Goal: Check status: Check status

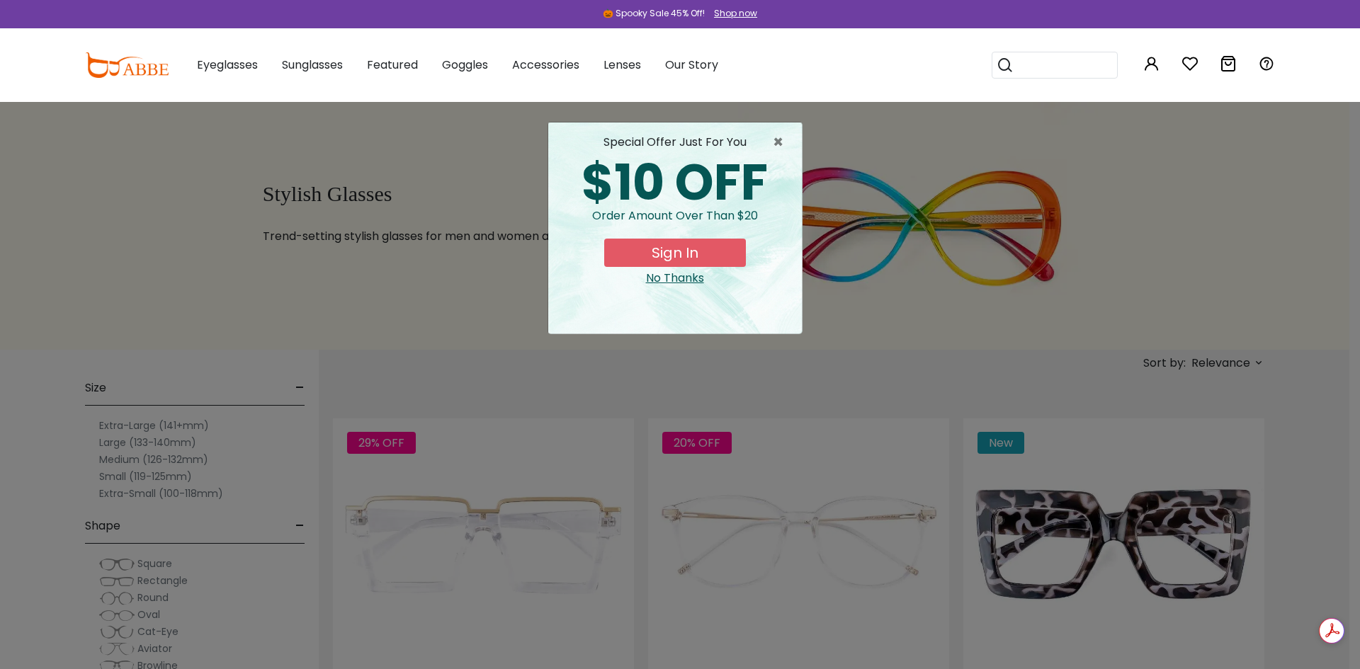
click at [762, 137] on div "special offer just for you" at bounding box center [675, 142] width 231 height 17
click at [773, 138] on span "×" at bounding box center [782, 142] width 18 height 17
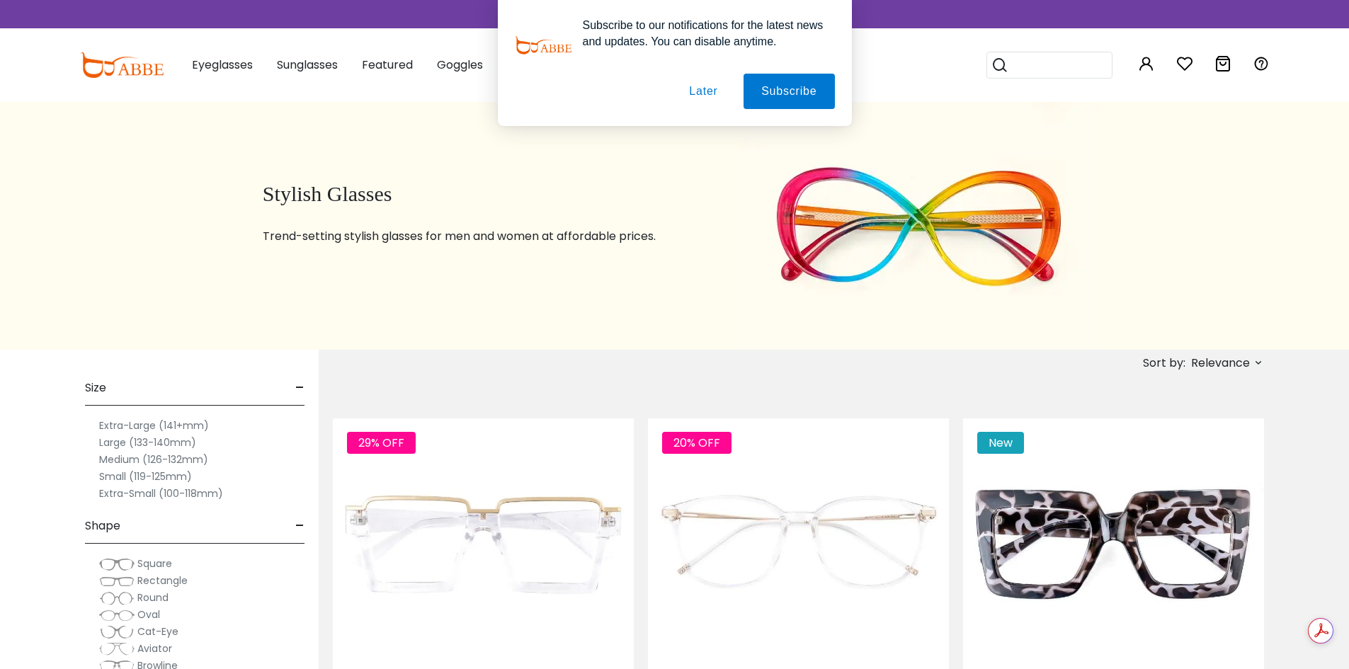
click at [713, 91] on button "Later" at bounding box center [703, 91] width 64 height 35
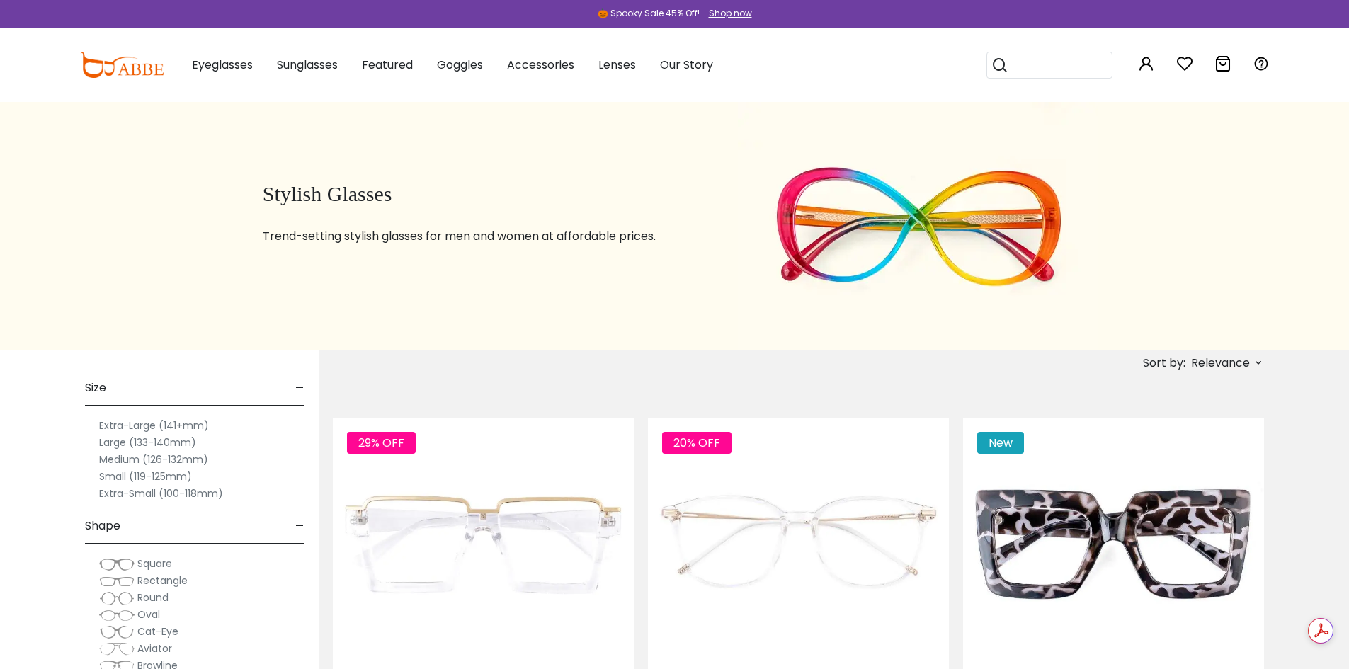
drag, startPoint x: 1319, startPoint y: 87, endPoint x: 1201, endPoint y: 54, distance: 122.9
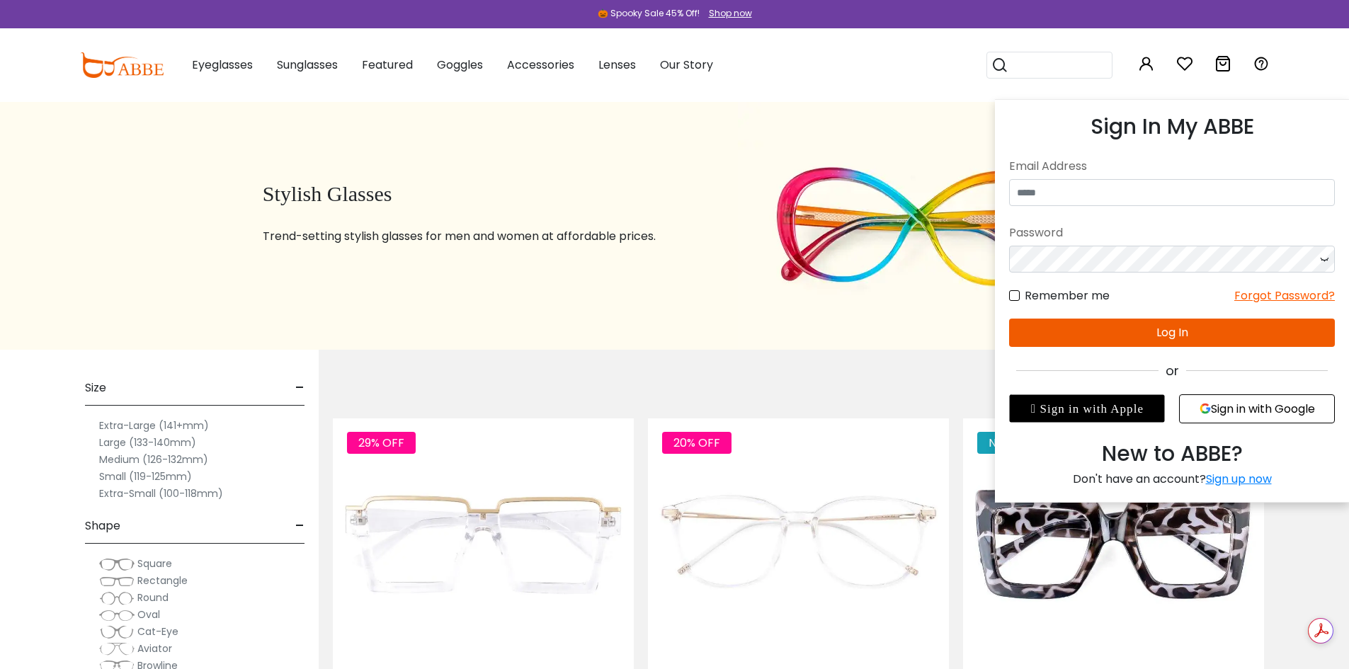
click at [1107, 178] on div "Email Address" at bounding box center [1172, 166] width 326 height 25
click at [1217, 418] on button "Sign in with Google" at bounding box center [1257, 409] width 156 height 29
click at [1150, 63] on icon at bounding box center [1146, 63] width 17 height 17
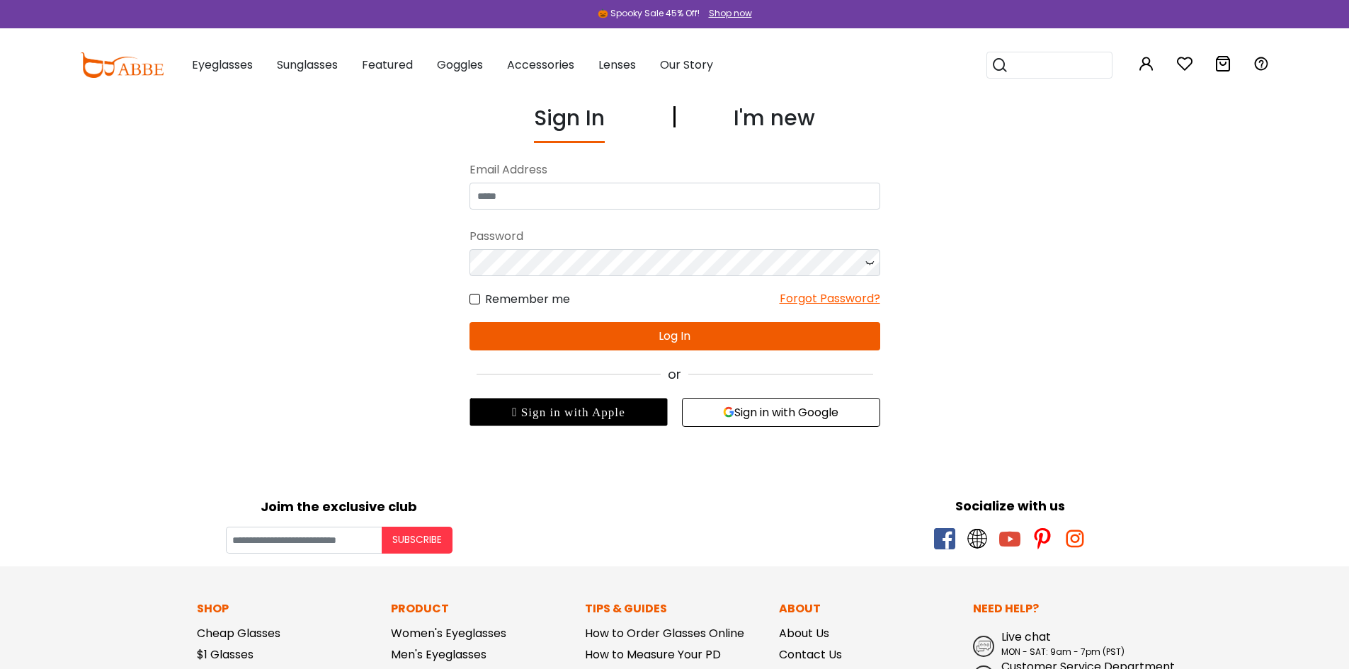
click at [620, 177] on div "Email Address" at bounding box center [675, 169] width 411 height 25
click at [643, 207] on input "email" at bounding box center [675, 196] width 411 height 27
click at [768, 412] on button "Sign in with Google" at bounding box center [781, 412] width 198 height 29
click at [727, 412] on icon "button" at bounding box center [728, 412] width 11 height 11
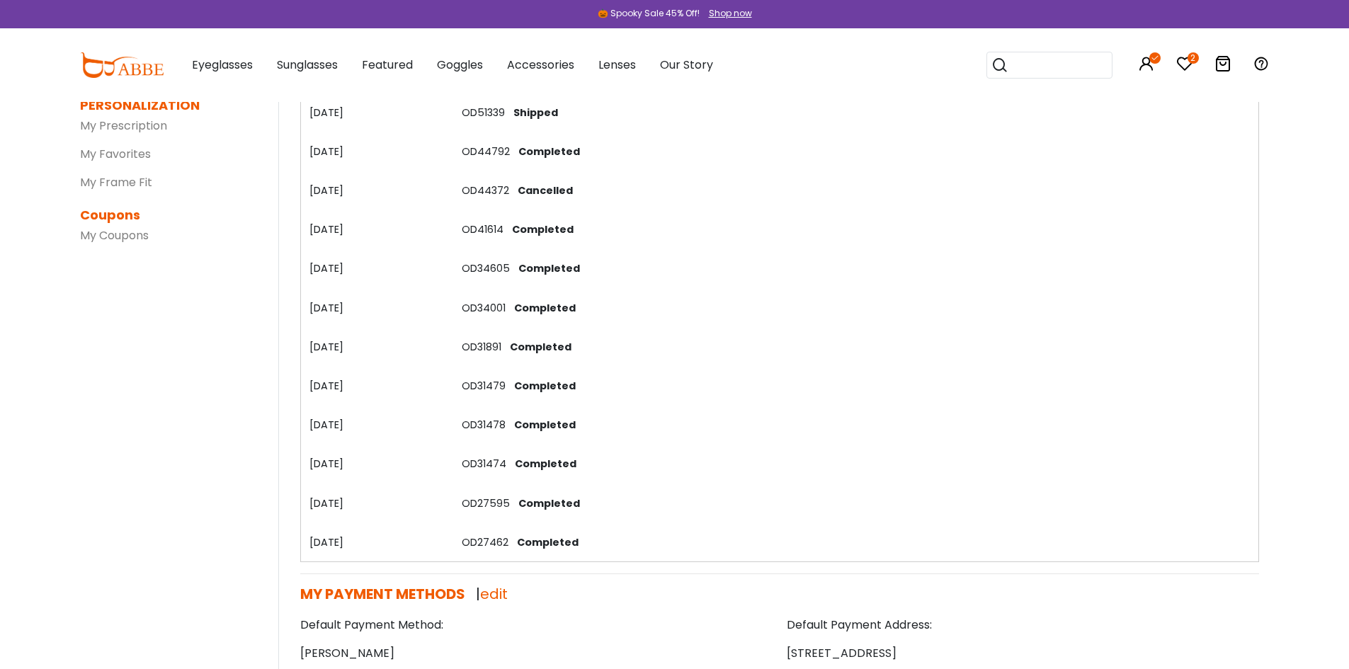
scroll to position [212, 0]
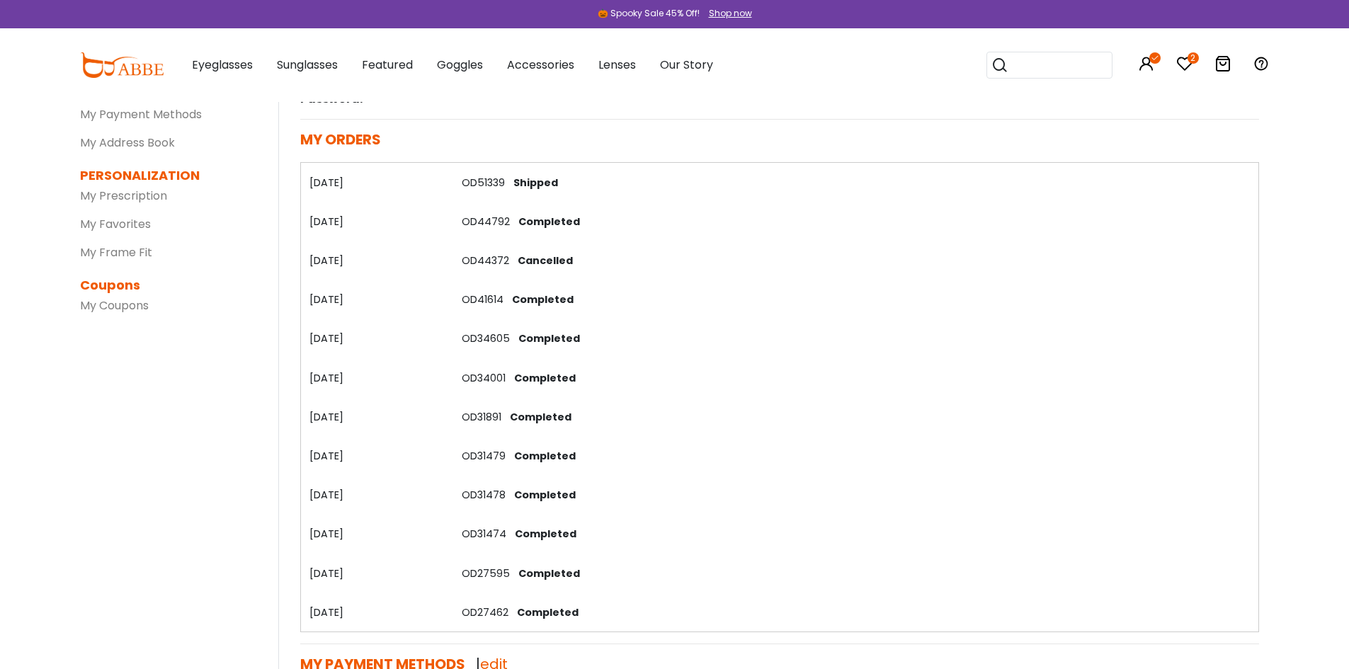
click at [480, 179] on link "OD51339" at bounding box center [483, 183] width 43 height 14
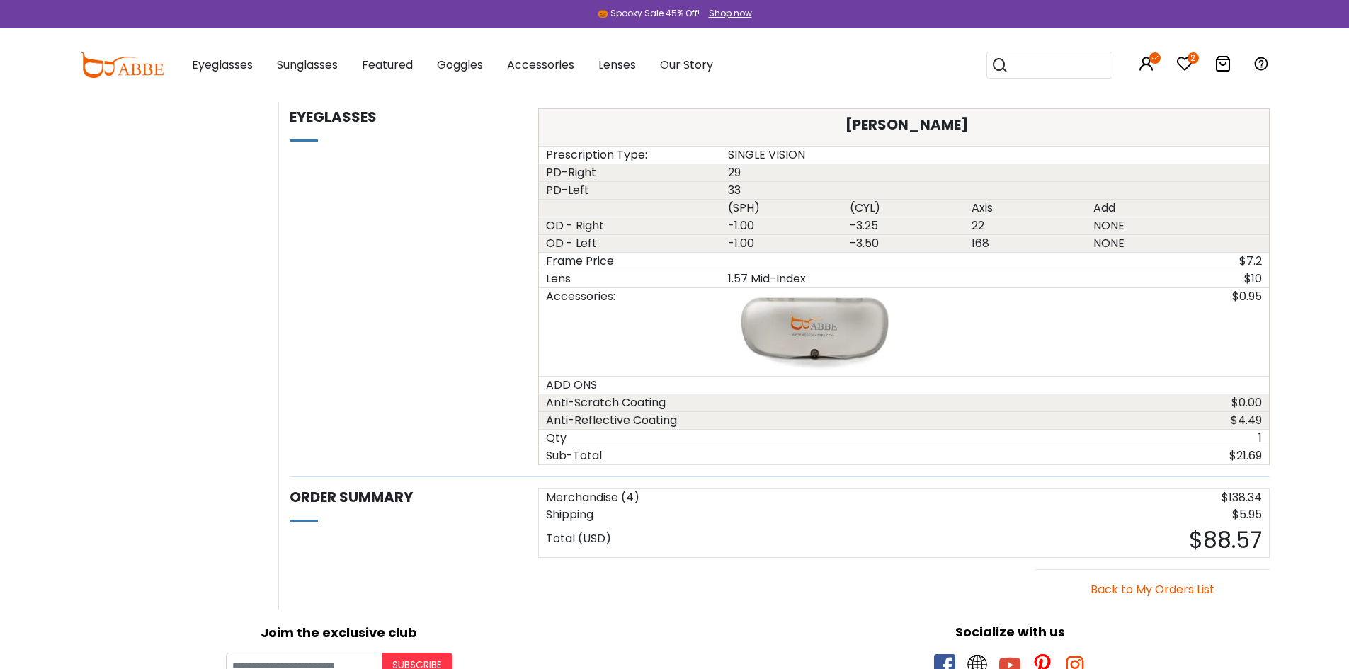
scroll to position [2904, 0]
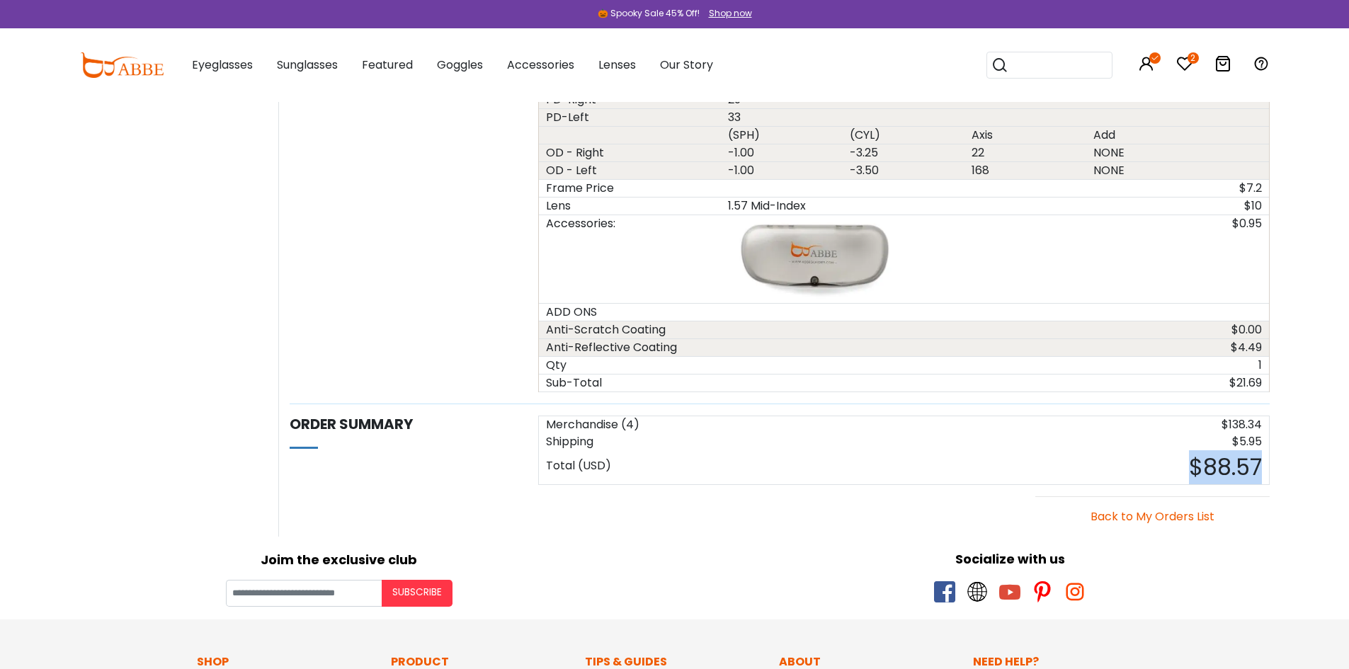
drag, startPoint x: 1266, startPoint y: 479, endPoint x: 1181, endPoint y: 467, distance: 86.6
click at [1181, 467] on div "$88.57" at bounding box center [1086, 467] width 365 height 34
click at [771, 562] on div "Socialize with us" at bounding box center [1010, 559] width 657 height 19
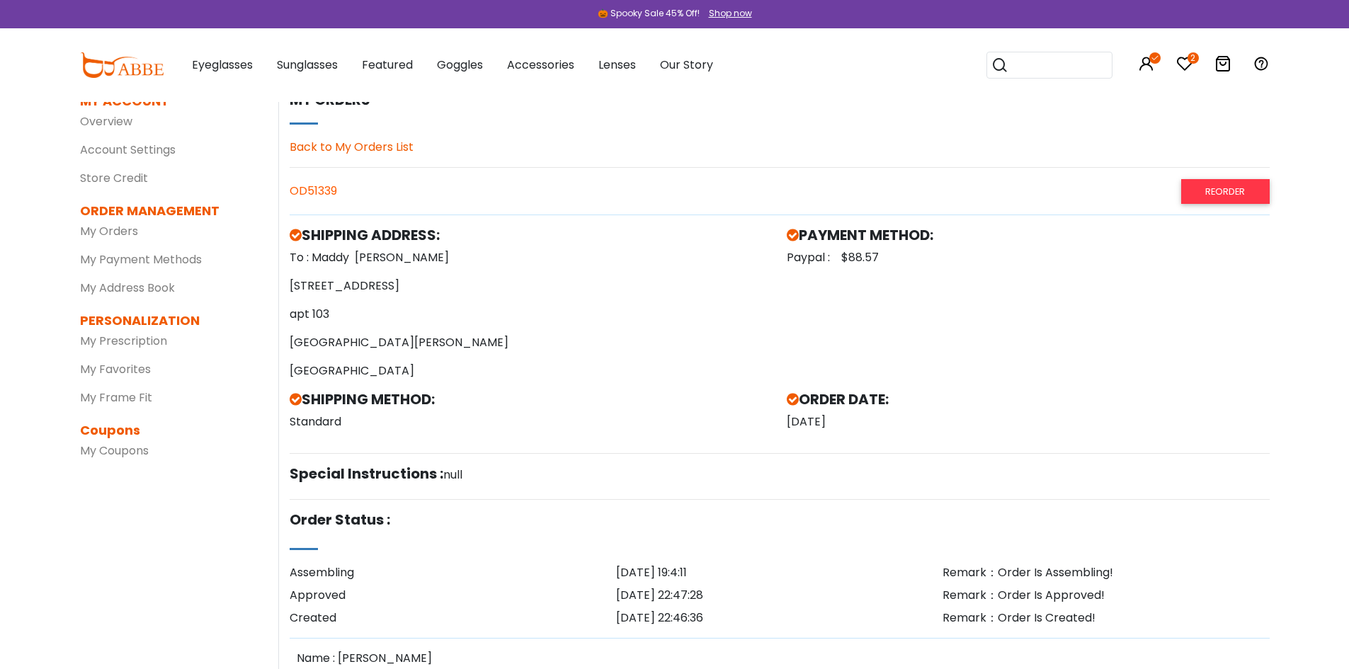
scroll to position [0, 0]
